Goal: Task Accomplishment & Management: Use online tool/utility

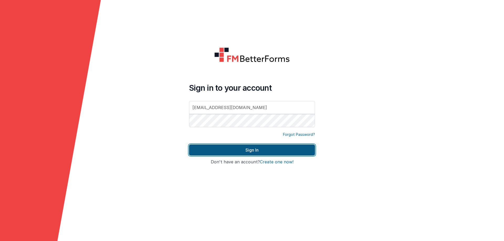
click at [213, 150] on button "Sign In" at bounding box center [252, 150] width 126 height 11
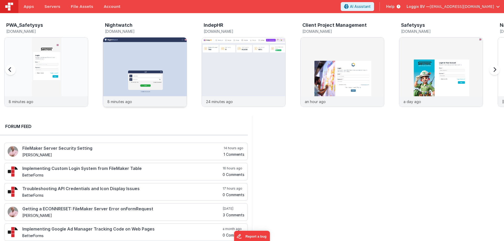
click at [118, 79] on img at bounding box center [145, 80] width 84 height 84
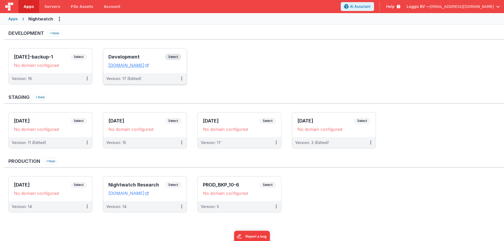
click at [114, 54] on div "Development Select" at bounding box center [144, 58] width 73 height 9
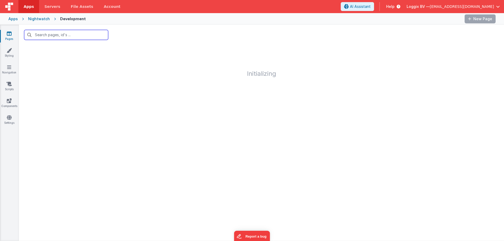
click at [52, 34] on input "text" at bounding box center [66, 35] width 84 height 10
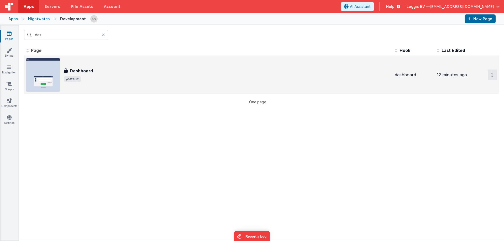
click at [488, 72] on button "Options" at bounding box center [492, 75] width 8 height 11
click at [470, 86] on link "Preview" at bounding box center [474, 86] width 46 height 9
click at [52, 33] on input "das" at bounding box center [66, 35] width 84 height 10
type input "repo"
click at [67, 60] on div "Reports Reports Dev Data /reports" at bounding box center [208, 75] width 365 height 34
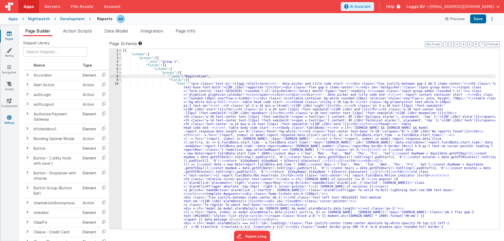
click at [13, 121] on link "Settings" at bounding box center [9, 120] width 19 height 11
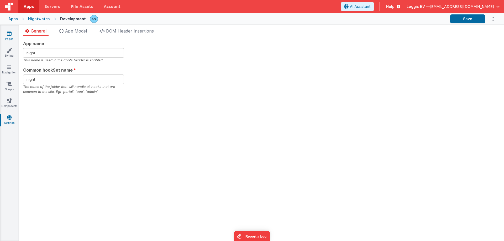
click at [9, 35] on icon at bounding box center [9, 33] width 5 height 5
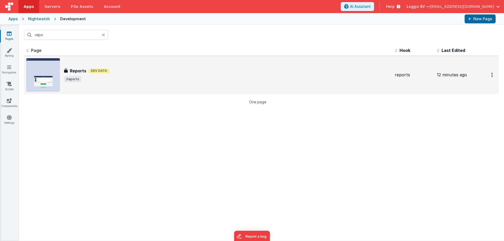
click at [84, 65] on div "Reports Reports Dev Data /reports" at bounding box center [208, 75] width 365 height 34
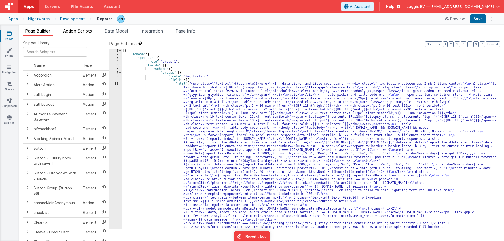
click at [77, 33] on span "Action Scripts" at bounding box center [77, 30] width 29 height 5
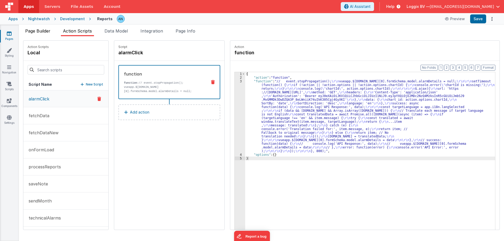
click at [38, 33] on span "Page Builder" at bounding box center [37, 30] width 25 height 5
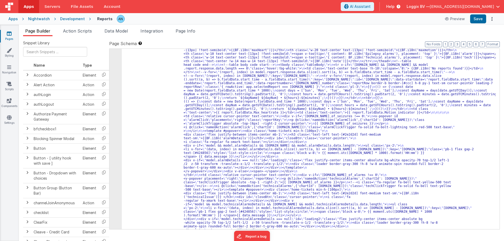
scroll to position [63, 0]
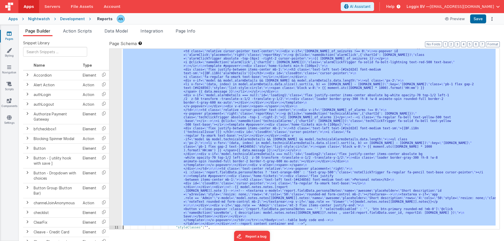
click at [116, 107] on div "10" at bounding box center [116, 90] width 12 height 272
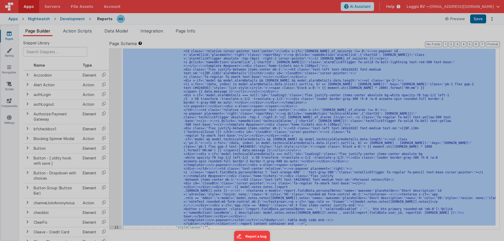
scroll to position [128, 0]
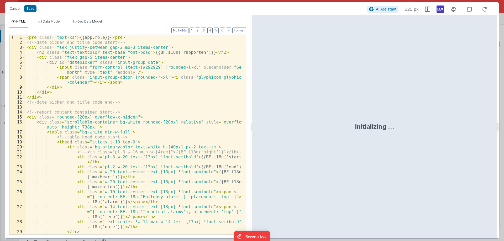
click at [249, 125] on div "Format 7 6 5 4 3 2 1 No Folds 1 2 3 4 5 6 7 8 9 10 11 12 13 14 15 16 17 18 19 2…" at bounding box center [127, 133] width 245 height 211
drag, startPoint x: 250, startPoint y: 125, endPoint x: 404, endPoint y: 124, distance: 154.2
click at [404, 124] on html "Cancel Save AI Assistant 926 px HTML Data Model Dev Data Model Format 7 6 5 4 3…" at bounding box center [252, 120] width 504 height 241
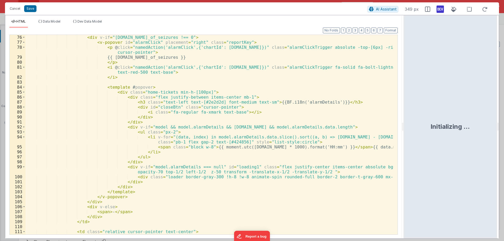
scroll to position [798, 0]
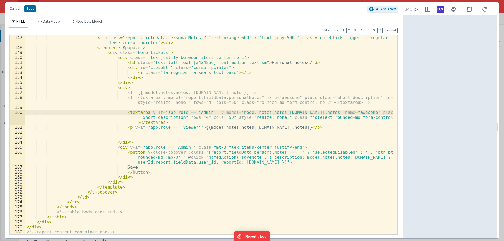
click at [191, 112] on div "< v-popover placement = "right" > < i :class = "report.fieldData.personalNotes …" at bounding box center [209, 135] width 368 height 210
click at [170, 126] on div "< v-popover placement = "right" > < i :class = "report.fieldData.personalNotes …" at bounding box center [209, 135] width 368 height 210
click at [196, 112] on div "< v-popover placement = "right" > < i :class = "report.fieldData.personalNotes …" at bounding box center [209, 135] width 368 height 210
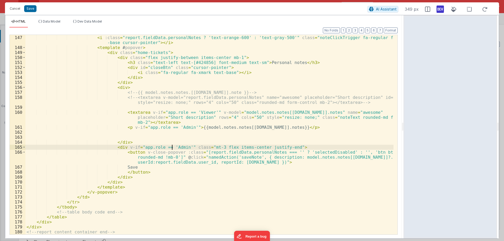
click at [173, 147] on div "< v-popover placement = "right" > < i :class = "report.fieldData.personalNotes …" at bounding box center [209, 135] width 368 height 210
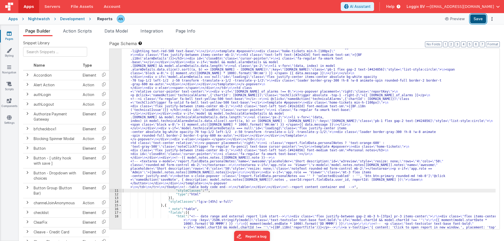
click at [482, 16] on button "Save" at bounding box center [478, 18] width 16 height 9
click at [491, 42] on button "Format" at bounding box center [493, 44] width 14 height 6
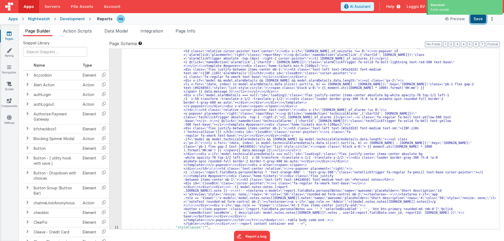
click at [480, 21] on button "Save" at bounding box center [478, 18] width 16 height 9
click at [492, 44] on button "Format" at bounding box center [493, 44] width 14 height 6
click at [484, 20] on button "Save" at bounding box center [478, 18] width 16 height 9
click at [496, 44] on button "Format" at bounding box center [493, 44] width 14 height 6
click at [478, 21] on button "Save" at bounding box center [478, 18] width 16 height 9
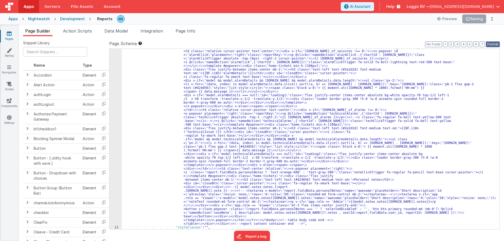
click at [490, 42] on button "Format" at bounding box center [493, 44] width 14 height 6
click at [150, 85] on div ""html" : "<pre class= \" text-xs \" >{{app.role}}</pre> \n <!-- date picker and…" at bounding box center [309, 182] width 374 height 456
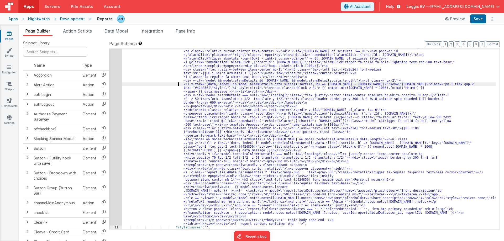
click at [114, 64] on div "10" at bounding box center [116, 90] width 12 height 272
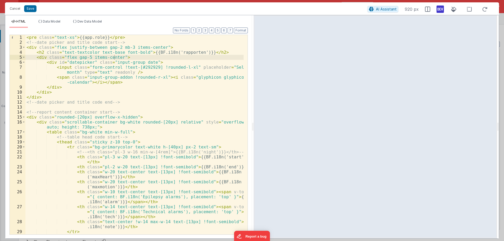
drag, startPoint x: 251, startPoint y: 125, endPoint x: 388, endPoint y: 123, distance: 137.1
click at [388, 123] on html "Cancel Save AI Assistant 920 px HTML Data Model Dev Data Model Format 7 6 5 4 3…" at bounding box center [252, 120] width 504 height 241
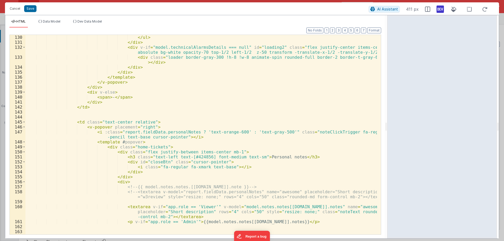
scroll to position [802, 0]
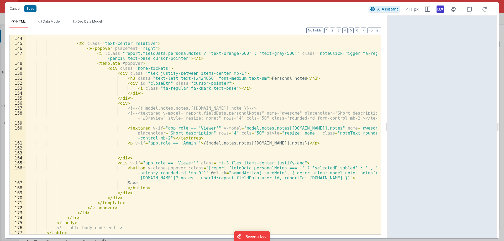
click at [193, 128] on div "< td class = "text-center relative" > < v-popover placement = "right" > < i :cl…" at bounding box center [201, 136] width 352 height 210
click at [169, 143] on div "< td class = "text-center relative" > < v-popover placement = "right" > < i :cl…" at bounding box center [201, 136] width 352 height 210
click at [193, 128] on div "< td class = "text-center relative" > < v-popover placement = "right" > < i :cl…" at bounding box center [201, 136] width 352 height 210
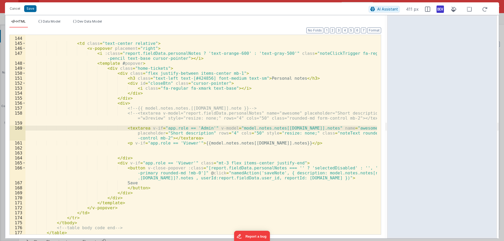
click at [174, 163] on div "< td class = "text-center relative" > < v-popover placement = "right" > < i :cl…" at bounding box center [201, 136] width 352 height 210
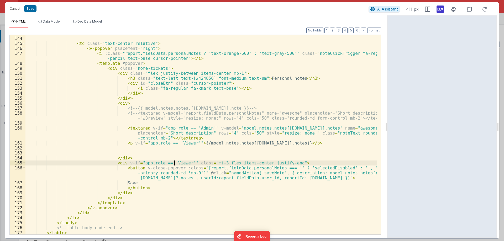
click at [174, 163] on div "< td class = "text-center relative" > < v-popover placement = "right" > < i :cl…" at bounding box center [201, 136] width 352 height 210
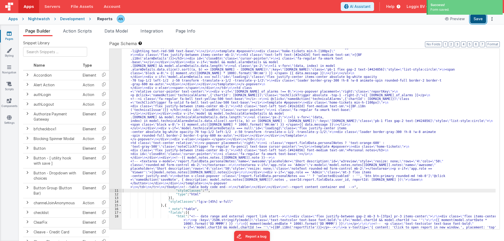
click at [480, 20] on button "Save" at bounding box center [478, 18] width 16 height 9
click at [493, 44] on button "Format" at bounding box center [493, 44] width 14 height 6
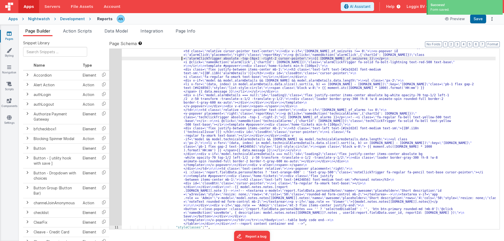
click at [182, 60] on div ""html" : "<pre class= \" text-xs \" >{{app.role}}</pre> \n <!-- date picker and…" at bounding box center [309, 182] width 374 height 456
click at [478, 20] on button "Save" at bounding box center [478, 18] width 16 height 9
click at [495, 45] on button "Format" at bounding box center [493, 44] width 14 height 6
click at [486, 21] on button "Save" at bounding box center [478, 18] width 16 height 9
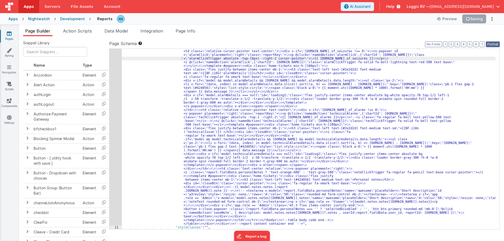
click at [490, 43] on button "Format" at bounding box center [493, 44] width 14 height 6
click at [498, 43] on button "Format" at bounding box center [493, 44] width 14 height 6
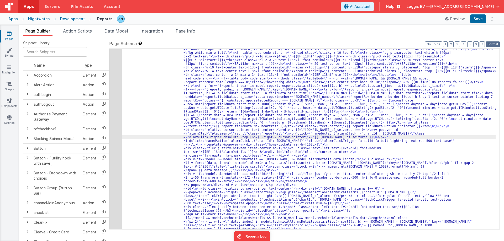
scroll to position [0, 0]
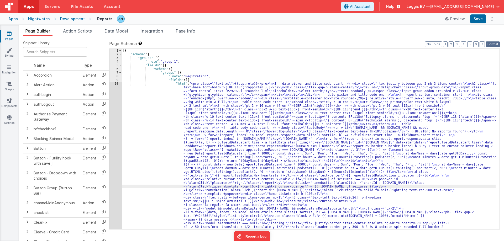
click at [490, 43] on button "Format" at bounding box center [493, 44] width 14 height 6
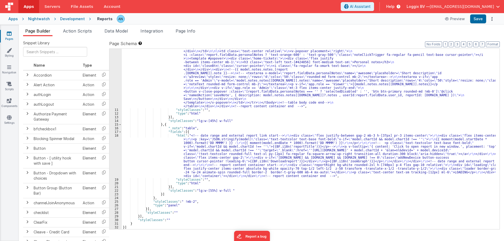
scroll to position [246, 0]
click at [150, 72] on div ""html" : "<pre class= \" text-xs \" >{{app.role}}</pre> \n <!-- date picker and…" at bounding box center [309, 64] width 374 height 456
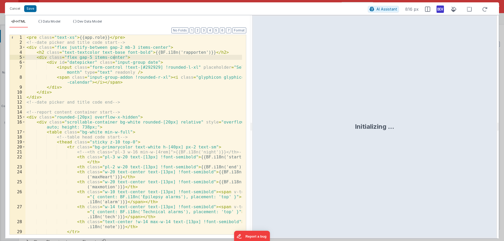
click at [250, 124] on div "Format 7 6 5 4 3 2 1 No Folds 1 2 3 4 5 6 7 8 9 10 11 12 13 14 15 16 17 18 19 2…" at bounding box center [127, 133] width 245 height 211
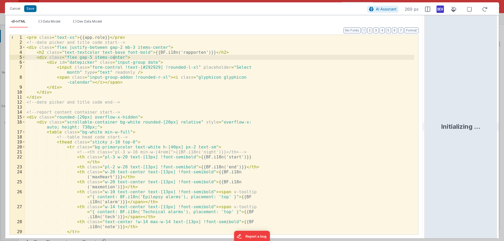
drag, startPoint x: 251, startPoint y: 124, endPoint x: 389, endPoint y: 90, distance: 142.7
click at [428, 111] on html "Cancel Save AI Assistant 269 px HTML Data Model Dev Data Model Format 7 6 5 4 3…" at bounding box center [252, 120] width 504 height 241
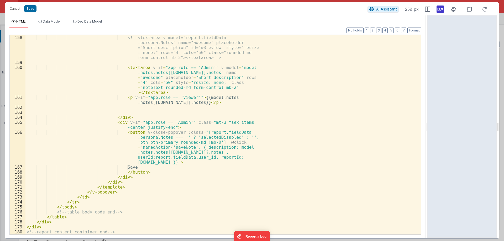
scroll to position [793, 0]
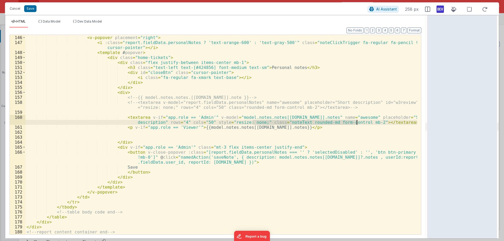
drag, startPoint x: 253, startPoint y: 122, endPoint x: 357, endPoint y: 122, distance: 104.3
click at [357, 122] on div "< td class = "text-center relative" > < v-popover placement = "right" > < i :cl…" at bounding box center [221, 135] width 392 height 210
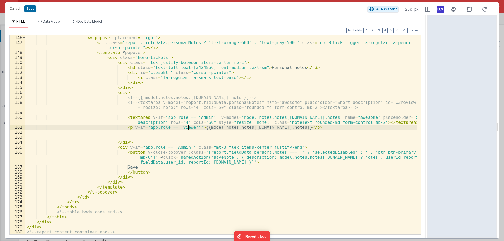
click at [188, 126] on div "< td class = "text-center relative" > < v-popover placement = "right" > < i :cl…" at bounding box center [221, 135] width 392 height 210
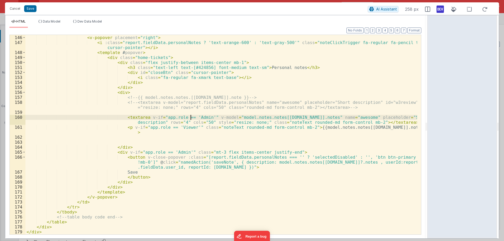
click at [191, 116] on div "< td class = "text-center relative" > < v-popover placement = "right" > < i :cl…" at bounding box center [221, 135] width 392 height 210
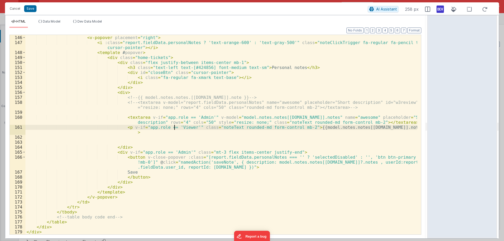
click at [174, 128] on div "< td class = "text-center relative" > < v-popover placement = "right" > < i :cl…" at bounding box center [221, 135] width 392 height 210
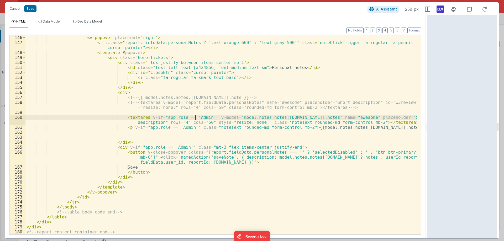
click at [195, 119] on div "< td class = "text-center relative" > < v-popover placement = "right" > < i :cl…" at bounding box center [221, 135] width 392 height 210
click at [171, 148] on div "< td class = "text-center relative" > < v-popover placement = "right" > < i :cl…" at bounding box center [221, 135] width 392 height 210
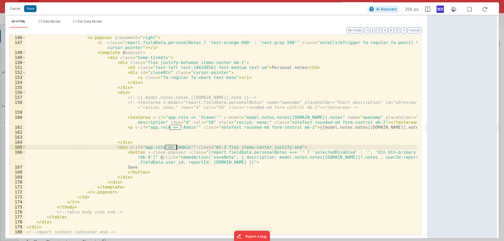
click at [171, 148] on div "< td class = "text-center relative" > < v-popover placement = "right" > < i :cl…" at bounding box center [221, 135] width 392 height 210
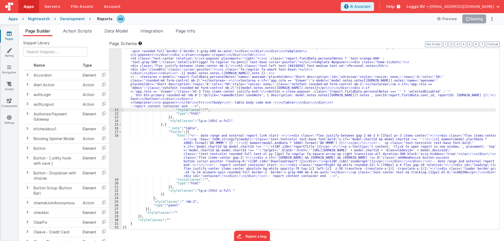
scroll to position [213, 0]
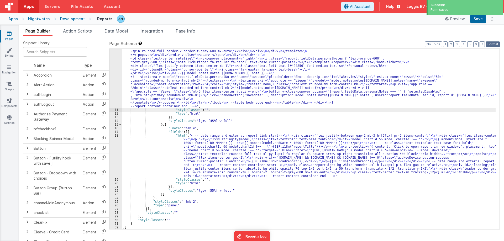
click at [493, 44] on button "Format" at bounding box center [493, 44] width 14 height 6
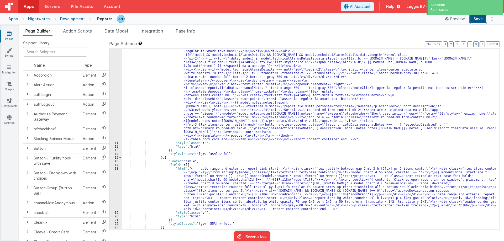
click at [478, 20] on button "Save" at bounding box center [478, 18] width 16 height 9
click at [478, 18] on button "Save" at bounding box center [478, 18] width 16 height 9
click at [497, 44] on button "Format" at bounding box center [493, 44] width 14 height 6
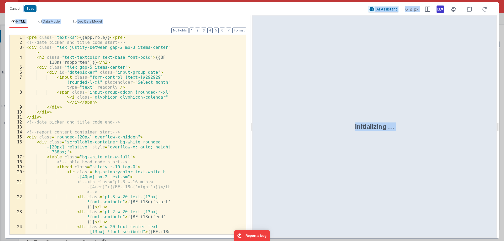
scroll to position [128, 0]
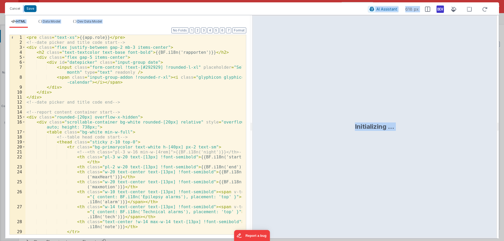
drag, startPoint x: 251, startPoint y: 124, endPoint x: 377, endPoint y: 125, distance: 126.1
click at [377, 125] on html "Cancel Save AI Assistant 618 px HTML Data Model Dev Data Model Format 7 6 5 4 3…" at bounding box center [252, 120] width 504 height 241
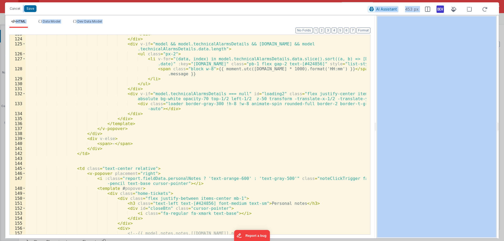
scroll to position [833, 0]
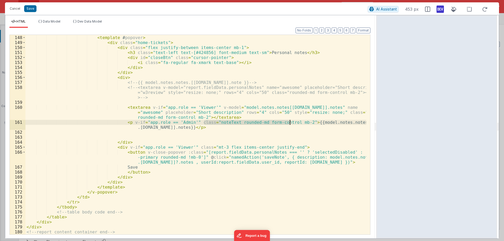
drag, startPoint x: 205, startPoint y: 123, endPoint x: 290, endPoint y: 121, distance: 85.6
click at [290, 121] on div "< i :class = "report.fieldData.personalNotes ? 'text-orange-600' : 'text-gray-5…" at bounding box center [195, 132] width 341 height 215
click at [167, 136] on div "< i :class = "report.fieldData.personalNotes ? 'text-orange-600' : 'text-gray-5…" at bounding box center [195, 132] width 341 height 215
drag, startPoint x: 205, startPoint y: 122, endPoint x: 348, endPoint y: 123, distance: 143.1
click at [348, 123] on div "< i :class = "report.fieldData.personalNotes ? 'text-orange-600' : 'text-gray-5…" at bounding box center [195, 132] width 341 height 215
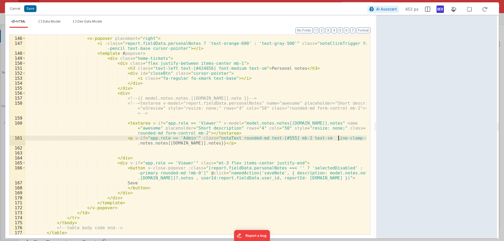
scroll to position [817, 0]
click at [191, 67] on div "< td class = "text-center relative" > < v-popover placement = "right" > < i :cl…" at bounding box center [195, 136] width 341 height 210
click at [190, 122] on div "< td class = "text-center relative" > < v-popover placement = "right" > < i :cl…" at bounding box center [195, 136] width 341 height 210
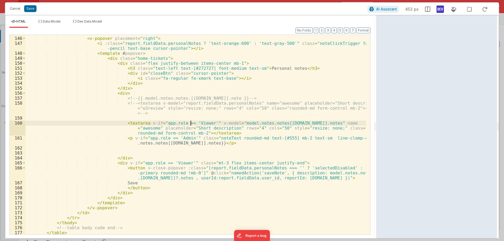
click at [190, 122] on div "< td class = "text-center relative" > < v-popover placement = "right" > < i :cl…" at bounding box center [195, 136] width 341 height 210
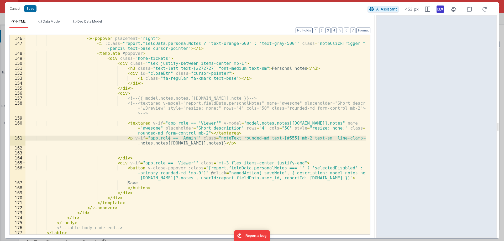
click at [170, 138] on div "< td class = "text-center relative" > < v-popover placement = "right" > < i :cl…" at bounding box center [195, 136] width 341 height 210
click at [194, 124] on div "< td class = "text-center relative" > < v-popover placement = "right" > < i :cl…" at bounding box center [195, 136] width 341 height 210
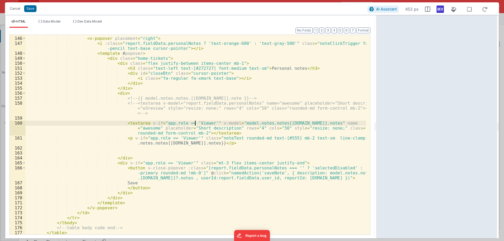
click at [194, 124] on div "< td class = "text-center relative" > < v-popover placement = "right" > < i :cl…" at bounding box center [195, 136] width 341 height 210
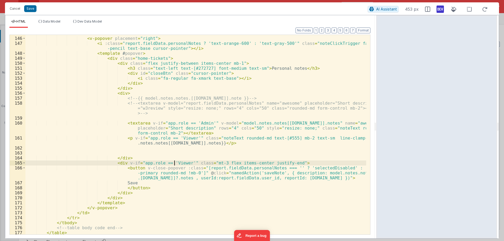
click at [174, 162] on div "< td class = "text-center relative" > < v-popover placement = "right" > < i :cl…" at bounding box center [195, 136] width 341 height 210
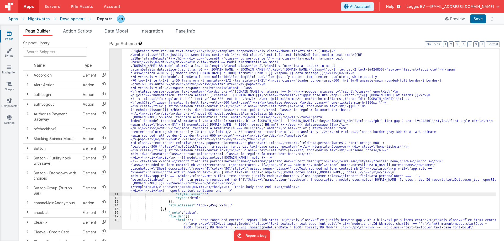
click at [480, 14] on div "Apps Nightwatch Development Reports Preview Save" at bounding box center [252, 19] width 504 height 12
drag, startPoint x: 482, startPoint y: 18, endPoint x: 489, endPoint y: 30, distance: 14.5
click at [481, 18] on button "Save" at bounding box center [478, 18] width 16 height 9
click at [495, 44] on button "Format" at bounding box center [493, 44] width 14 height 6
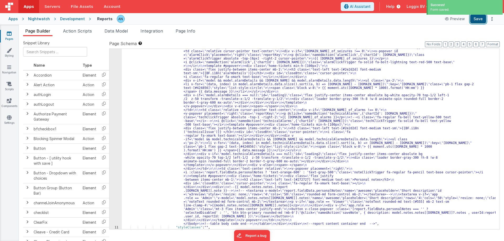
click at [477, 17] on button "Save" at bounding box center [478, 18] width 16 height 9
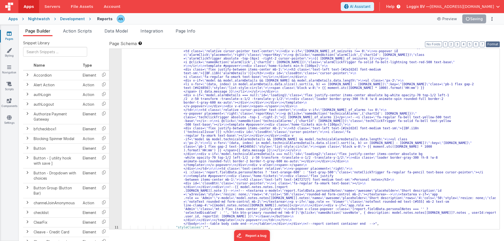
click at [490, 44] on button "Format" at bounding box center [493, 44] width 14 height 6
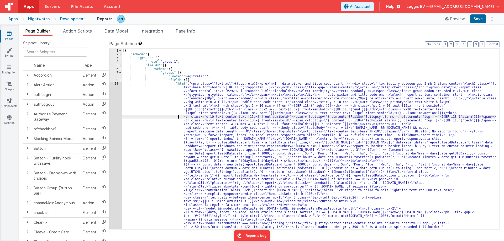
click at [111, 97] on div "10" at bounding box center [116, 218] width 12 height 272
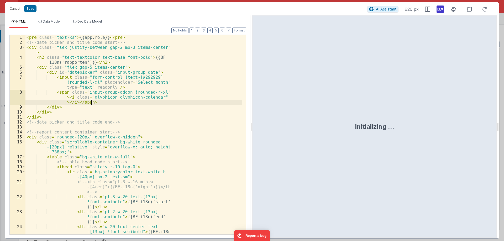
scroll to position [128, 0]
click at [70, 37] on div "< pre class = "text-xs" > {{app.role}} </ pre > <!-- date picker and title code…" at bounding box center [133, 146] width 217 height 222
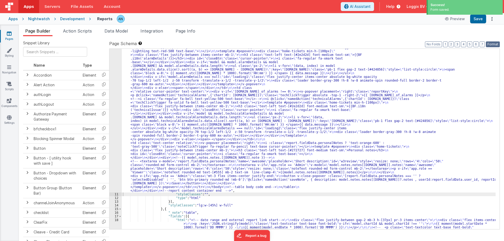
click at [498, 44] on button "Format" at bounding box center [493, 44] width 14 height 6
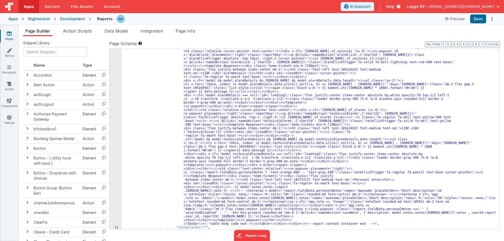
click at [154, 79] on div ""html" : "<pre class= \" text-xs hidden \" >{{app.role}}</pre> \n <!-- date pic…" at bounding box center [309, 182] width 374 height 456
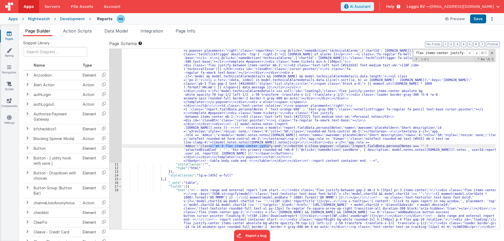
scroll to position [191, 0]
type input "mt-3 flex items-center justify-end"
click at [215, 146] on div ""html" : "<pre class= \" text-xs hidden \" >{{app.role}}</pre> \n <!-- date pic…" at bounding box center [309, 139] width 374 height 181
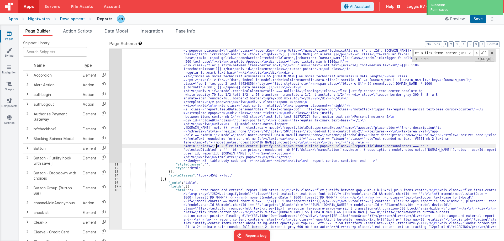
click at [30, 4] on span "Apps" at bounding box center [29, 6] width 10 height 5
